Goal: Information Seeking & Learning: Check status

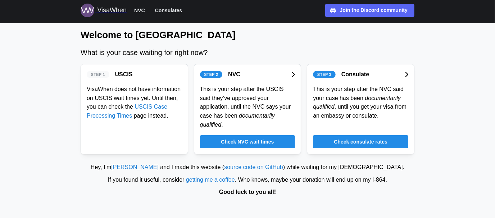
click at [271, 136] on span "Check NVC wait times" at bounding box center [247, 142] width 53 height 12
